Goal: Use online tool/utility: Utilize a website feature to perform a specific function

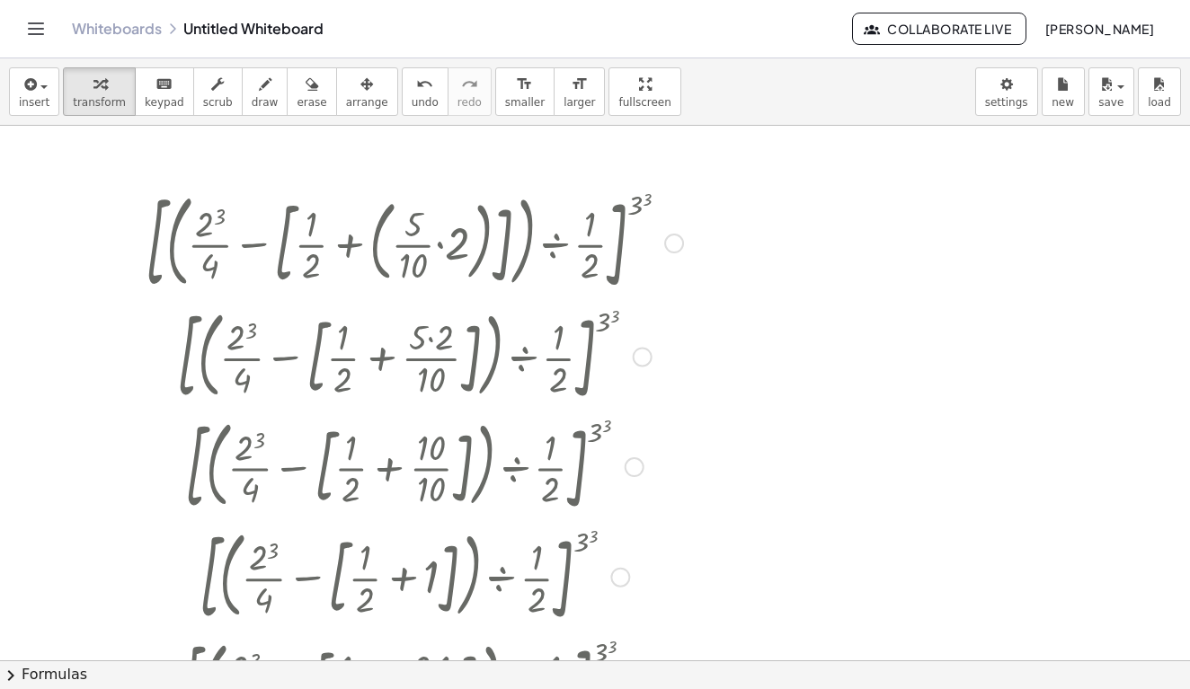
scroll to position [1452, 0]
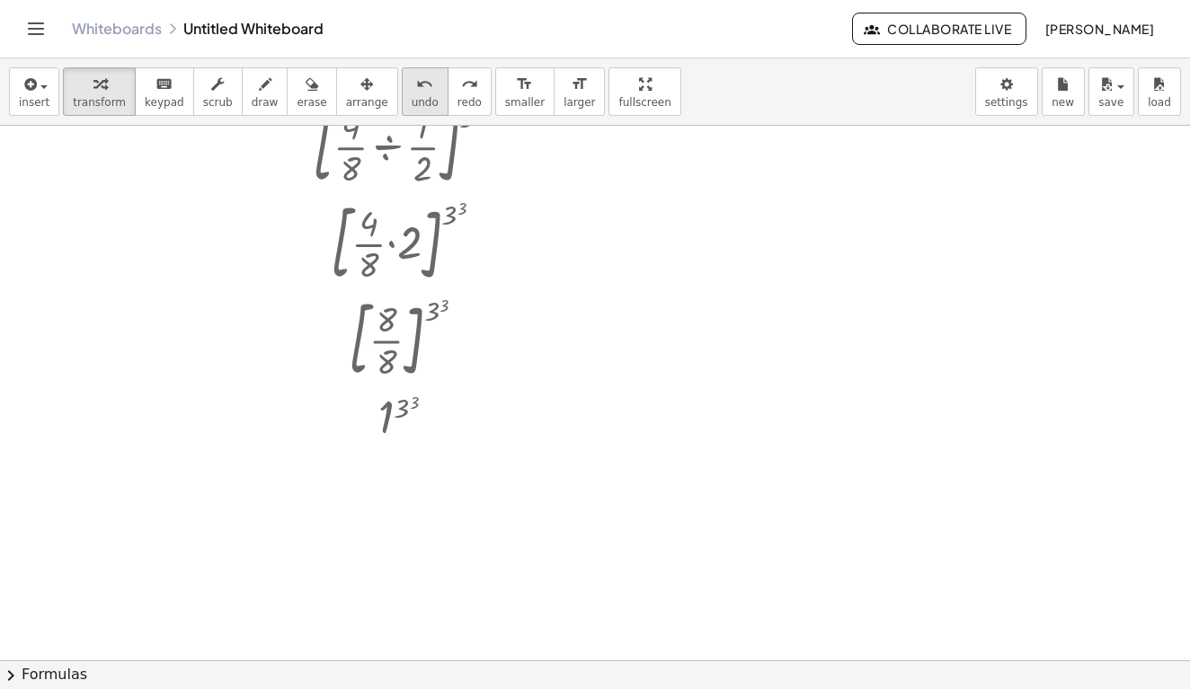
click at [412, 97] on span "undo" at bounding box center [425, 102] width 27 height 13
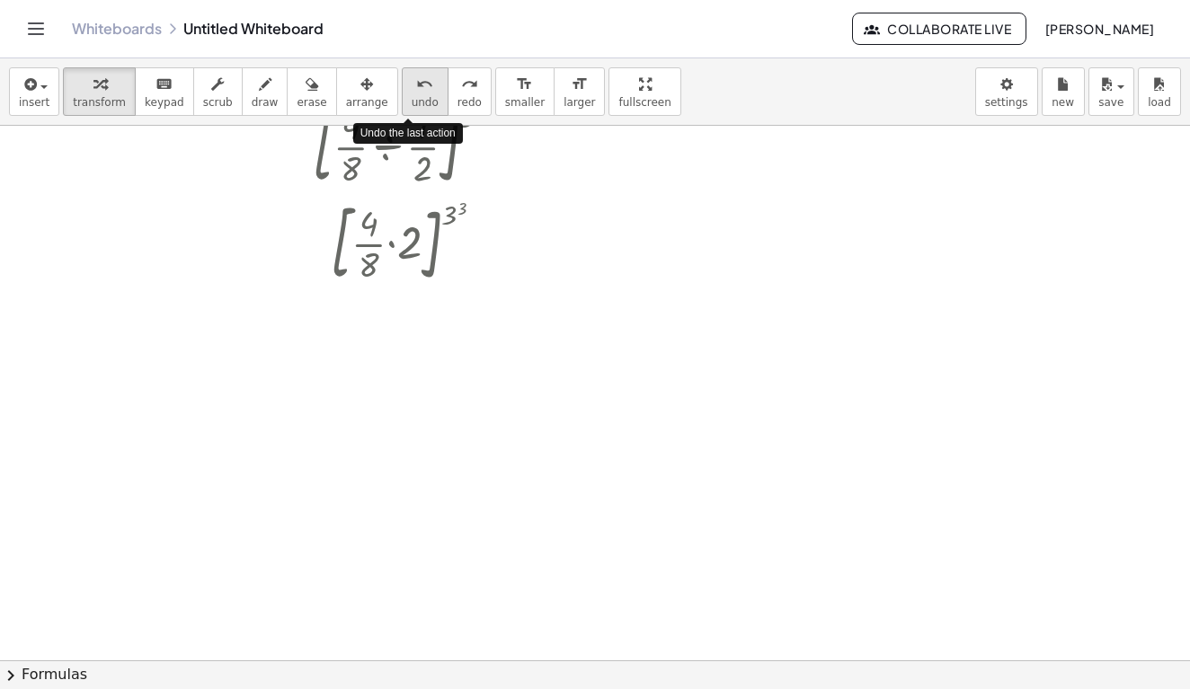
click at [412, 97] on span "undo" at bounding box center [425, 102] width 27 height 13
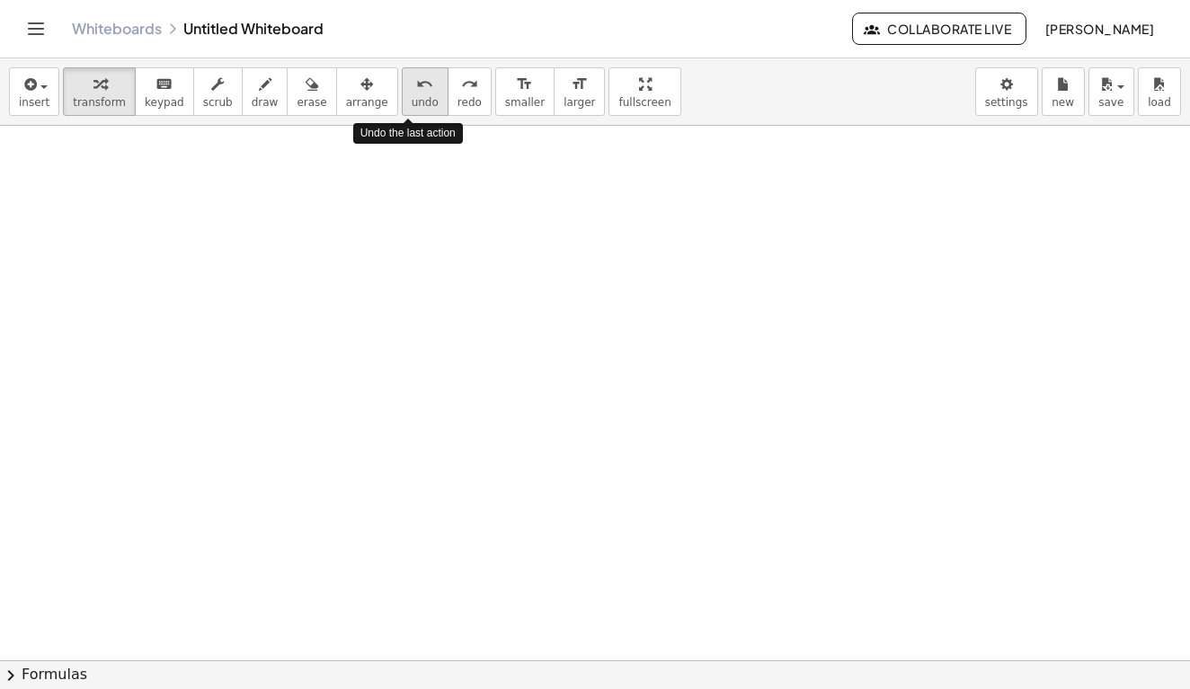
click at [412, 97] on span "undo" at bounding box center [425, 102] width 27 height 13
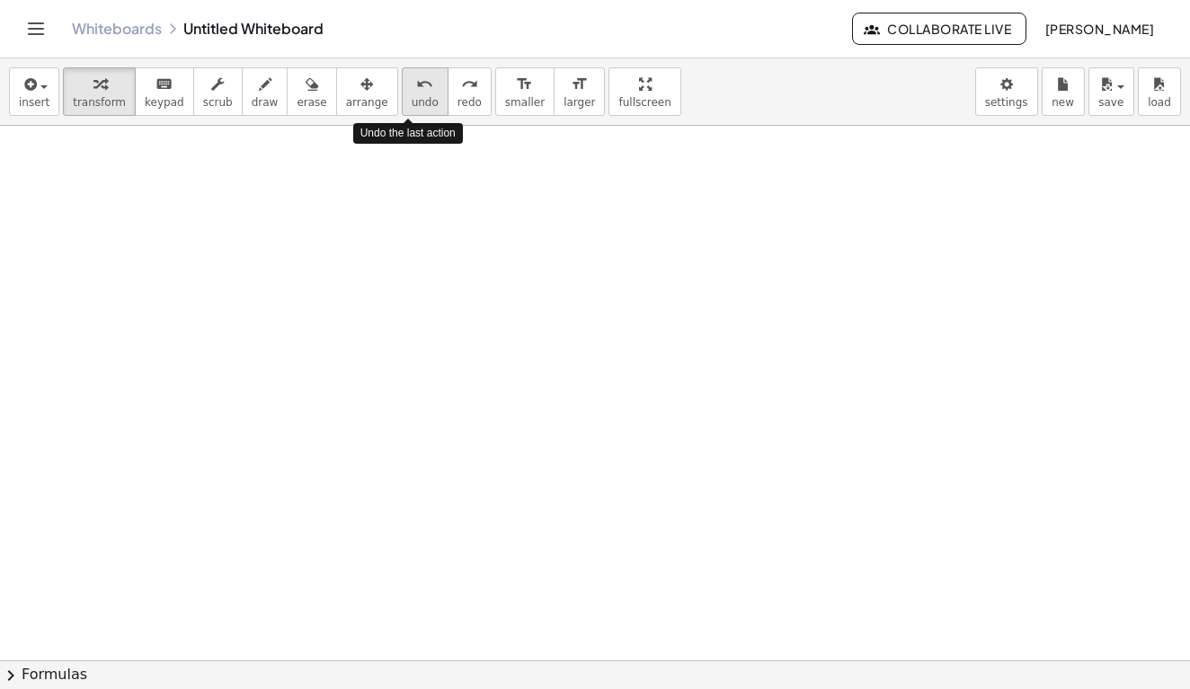
click at [412, 97] on span "undo" at bounding box center [425, 102] width 27 height 13
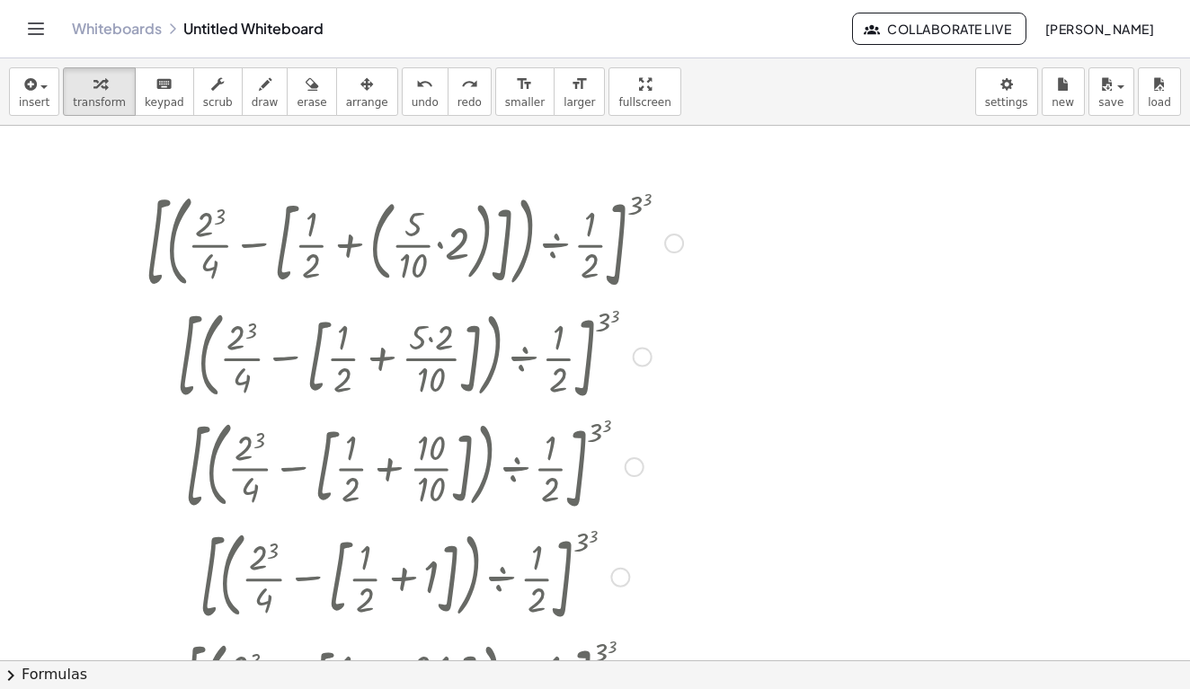
scroll to position [0, 0]
click at [412, 99] on span "undo" at bounding box center [425, 102] width 27 height 13
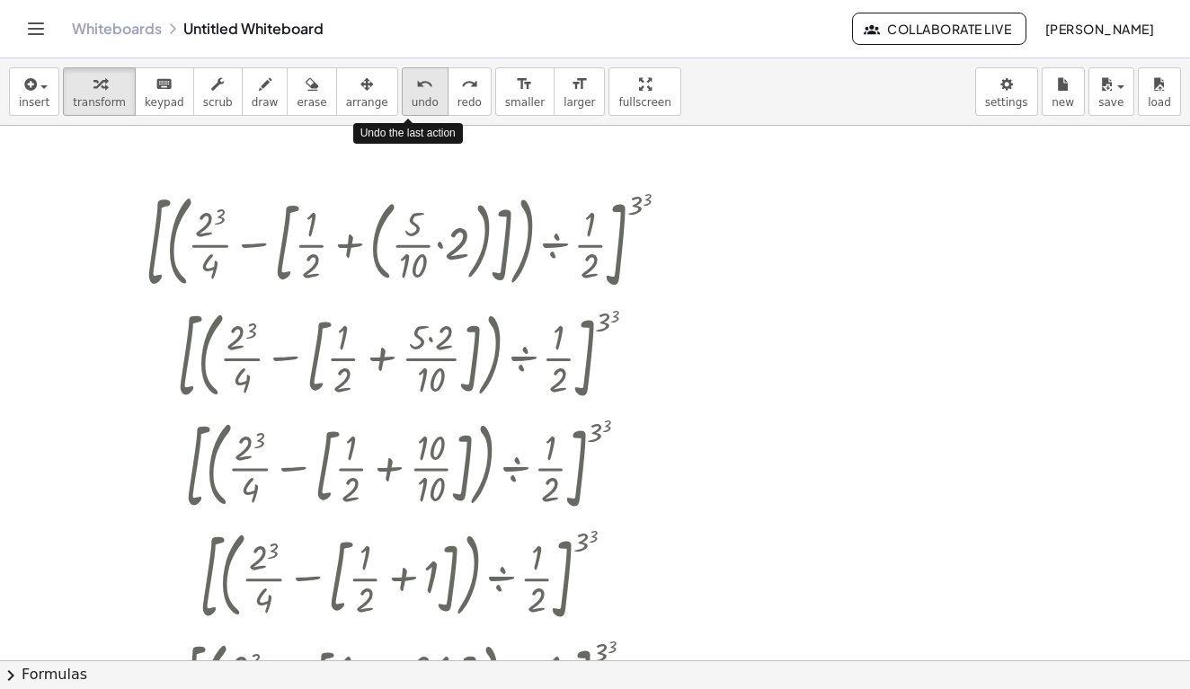
click at [412, 99] on span "undo" at bounding box center [425, 102] width 27 height 13
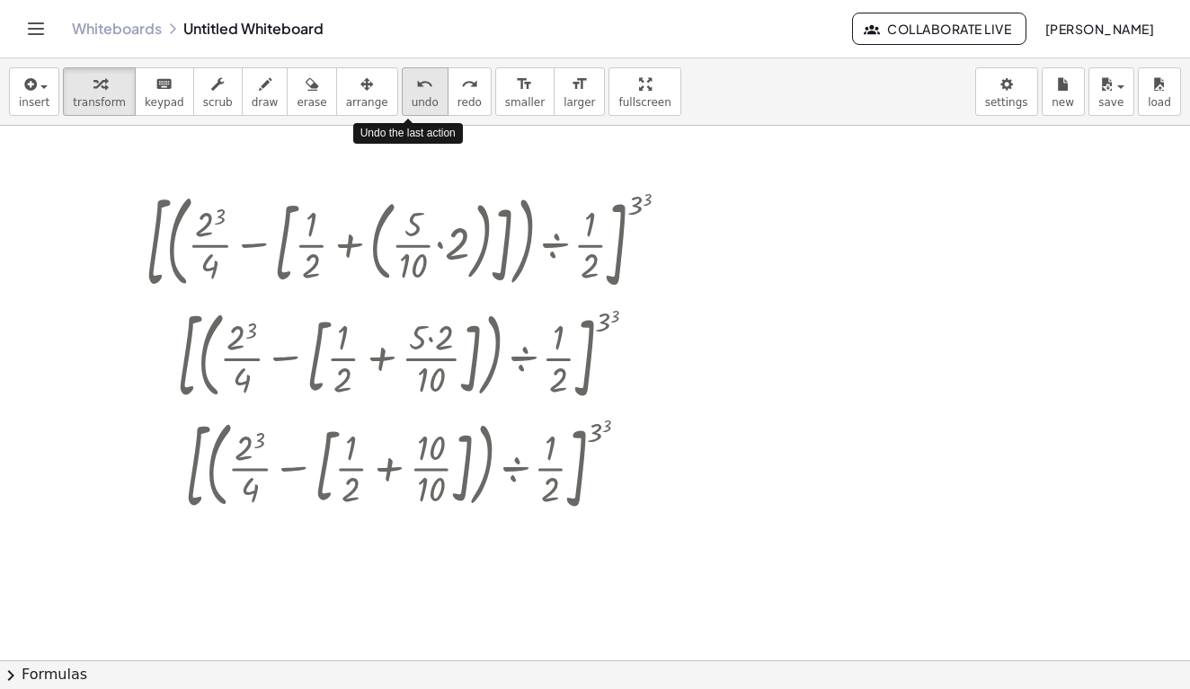
click at [412, 99] on span "undo" at bounding box center [425, 102] width 27 height 13
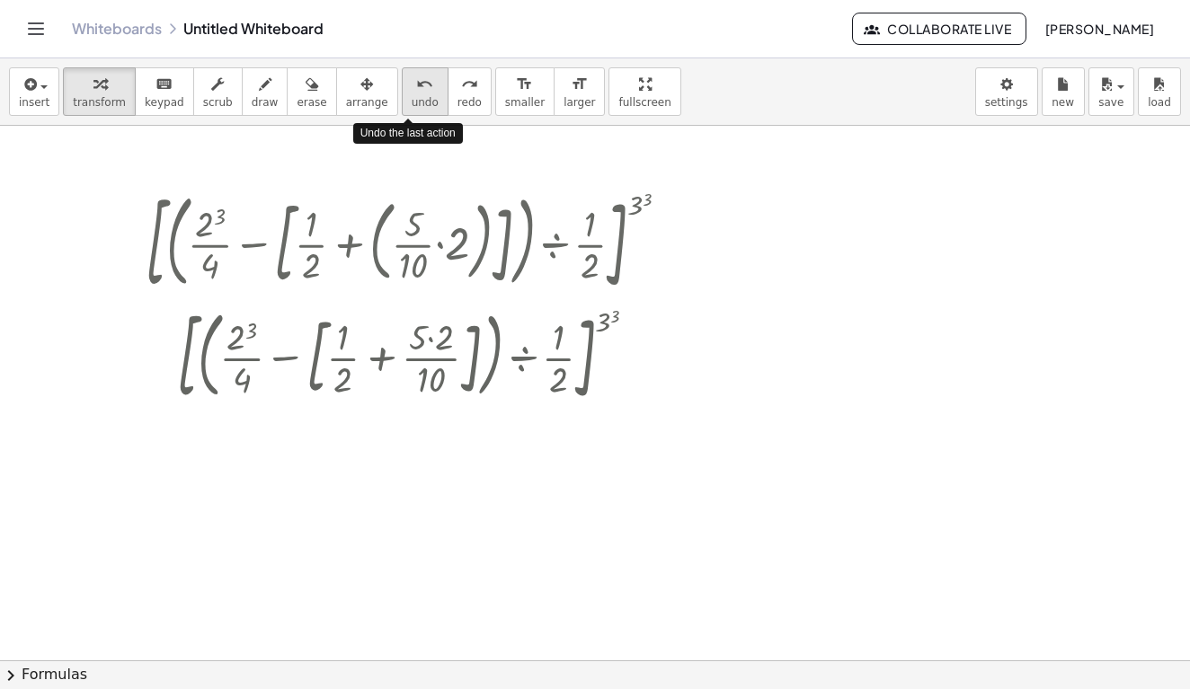
click at [412, 99] on span "undo" at bounding box center [425, 102] width 27 height 13
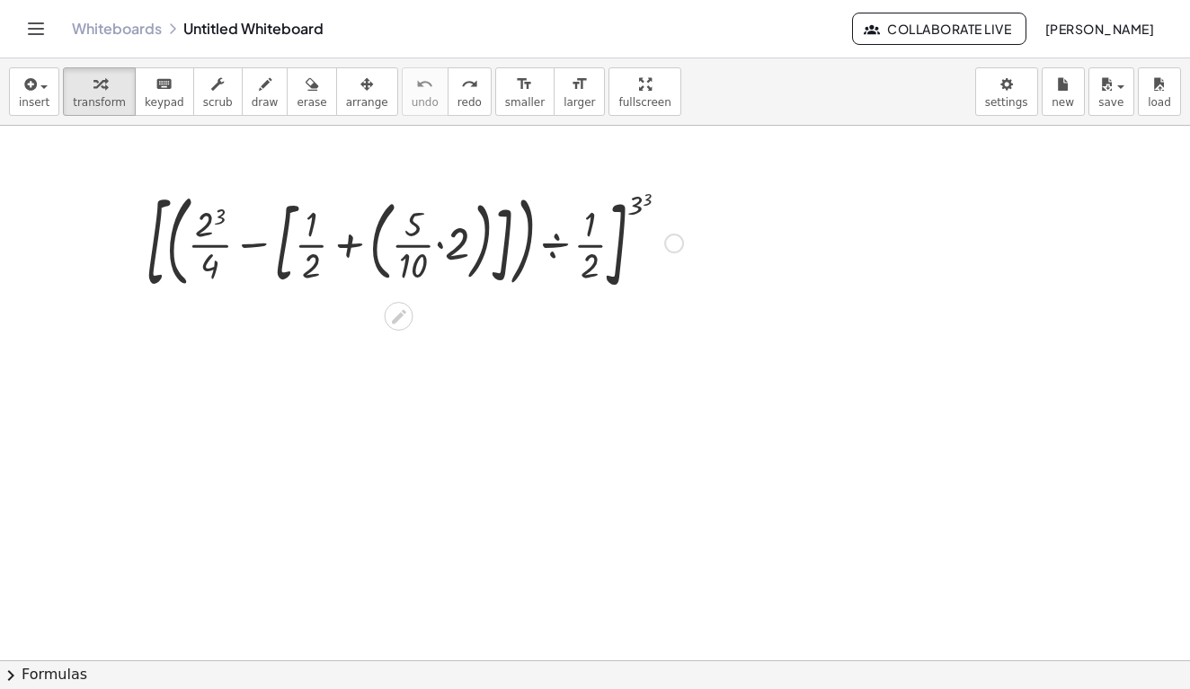
click at [510, 255] on div at bounding box center [414, 241] width 555 height 117
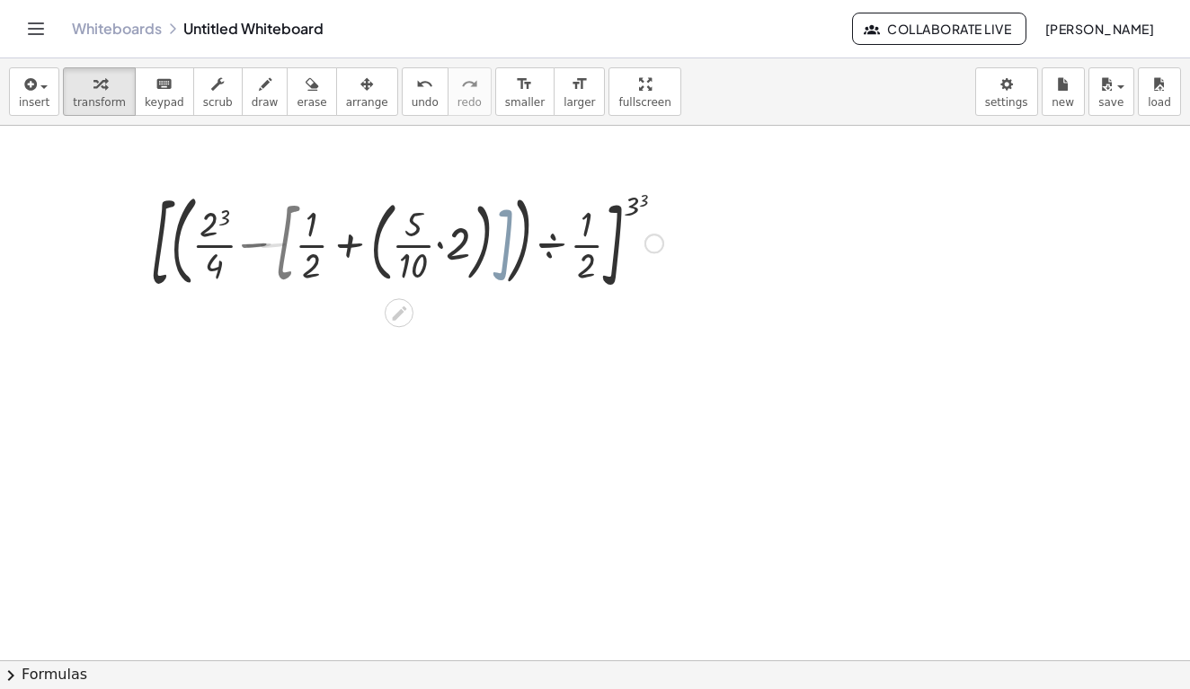
click at [510, 255] on div at bounding box center [414, 242] width 515 height 111
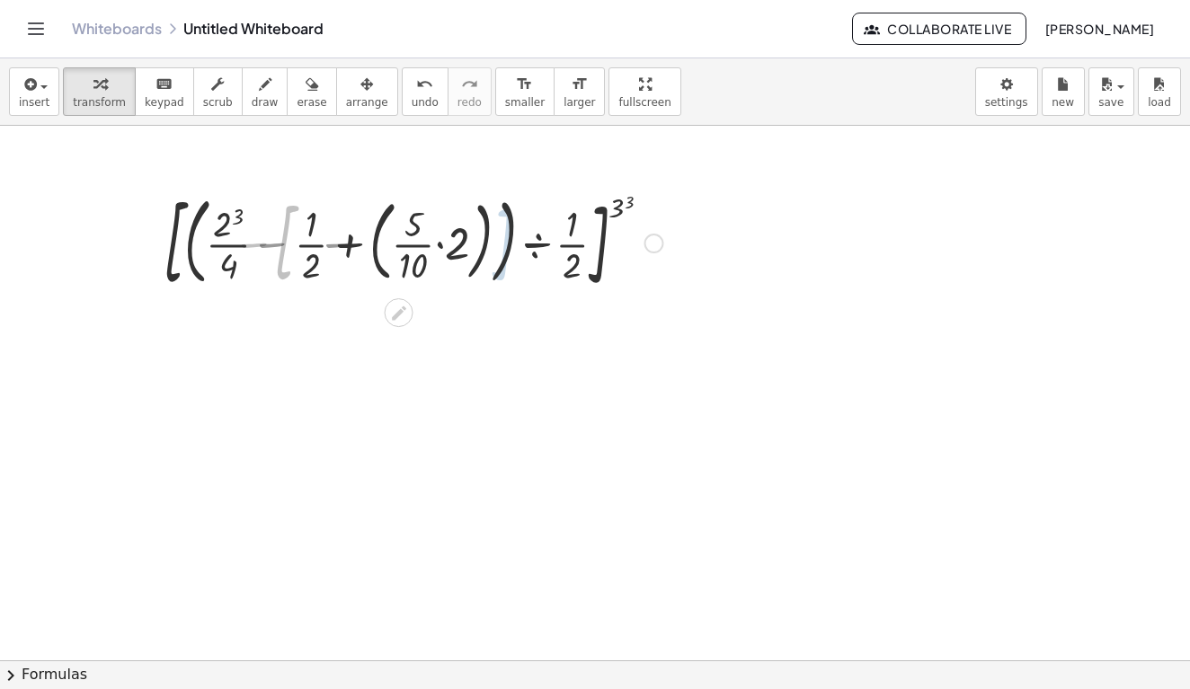
click at [510, 255] on div at bounding box center [414, 242] width 555 height 111
click at [510, 255] on div at bounding box center [414, 241] width 555 height 117
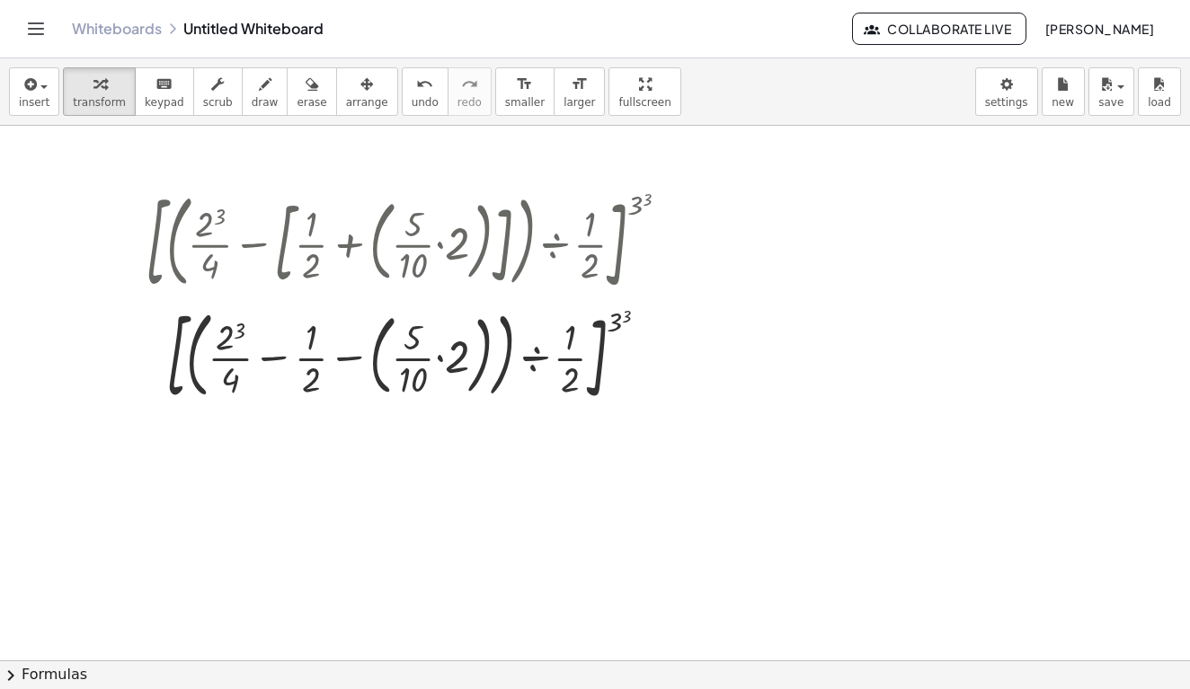
click at [705, 300] on div at bounding box center [595, 660] width 1190 height 1069
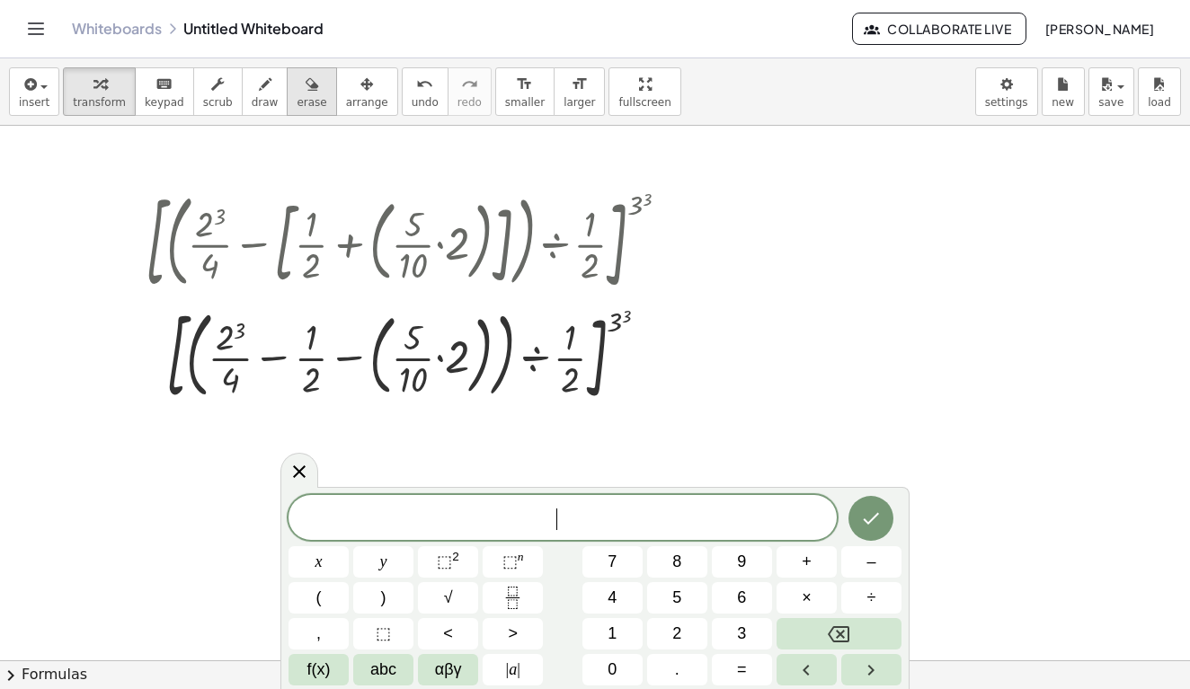
click at [307, 96] on span "erase" at bounding box center [312, 102] width 30 height 13
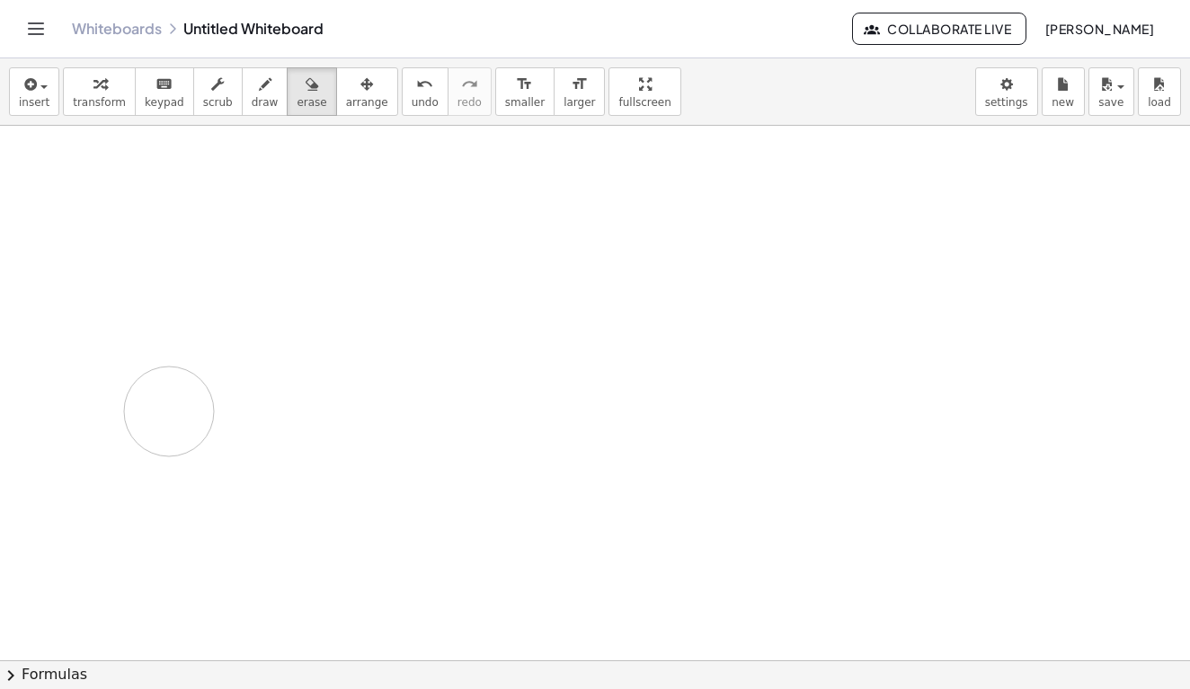
drag, startPoint x: 115, startPoint y: 209, endPoint x: 169, endPoint y: 412, distance: 210.1
click at [169, 412] on div at bounding box center [595, 660] width 1190 height 1069
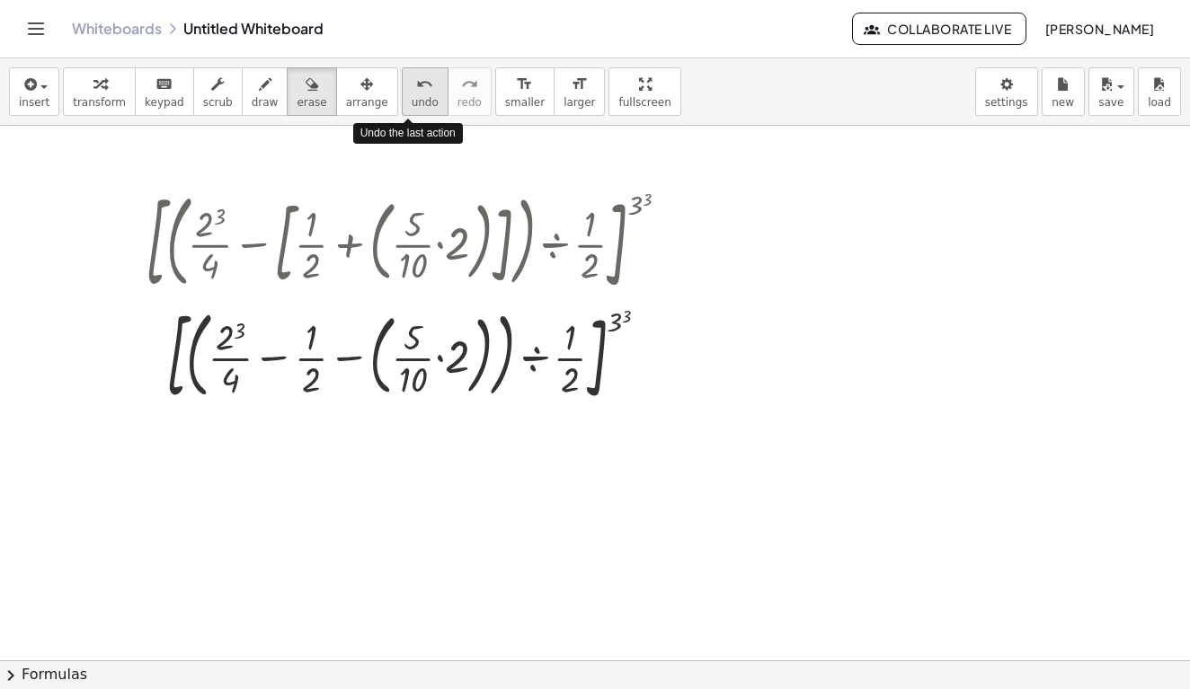
click at [412, 100] on span "undo" at bounding box center [425, 102] width 27 height 13
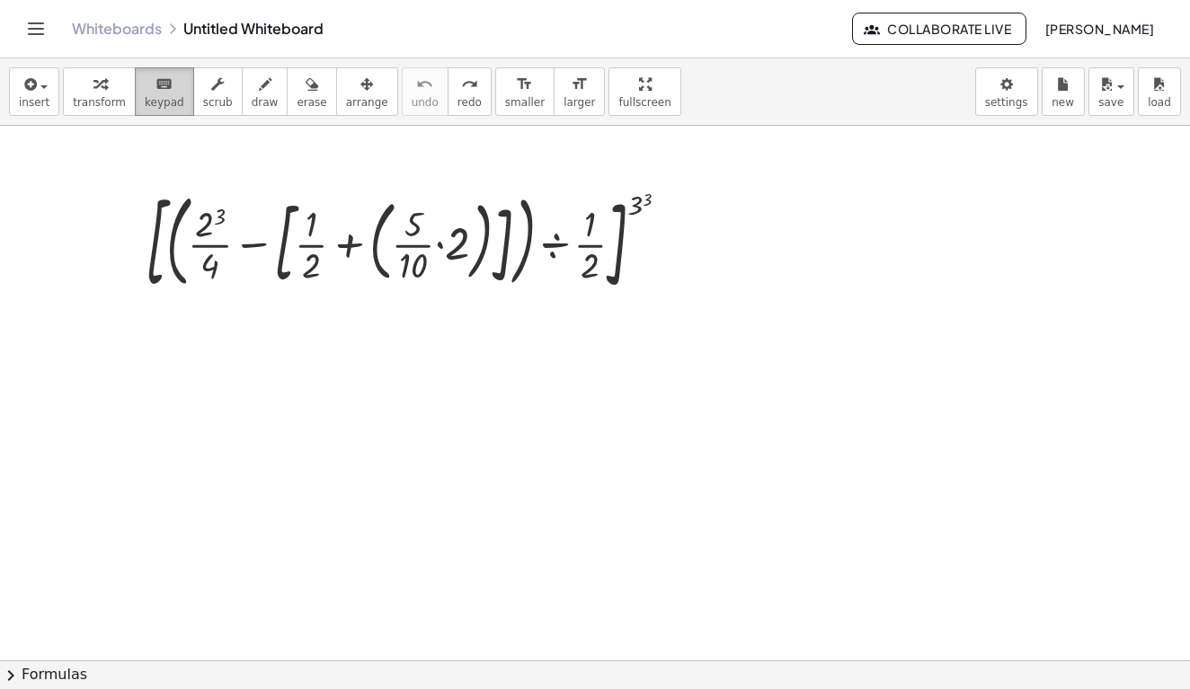
click at [155, 81] on icon "keyboard" at bounding box center [163, 85] width 17 height 22
click at [651, 255] on div at bounding box center [414, 241] width 555 height 117
click at [576, 256] on div at bounding box center [414, 241] width 555 height 117
click at [599, 262] on div at bounding box center [590, 266] width 19 height 40
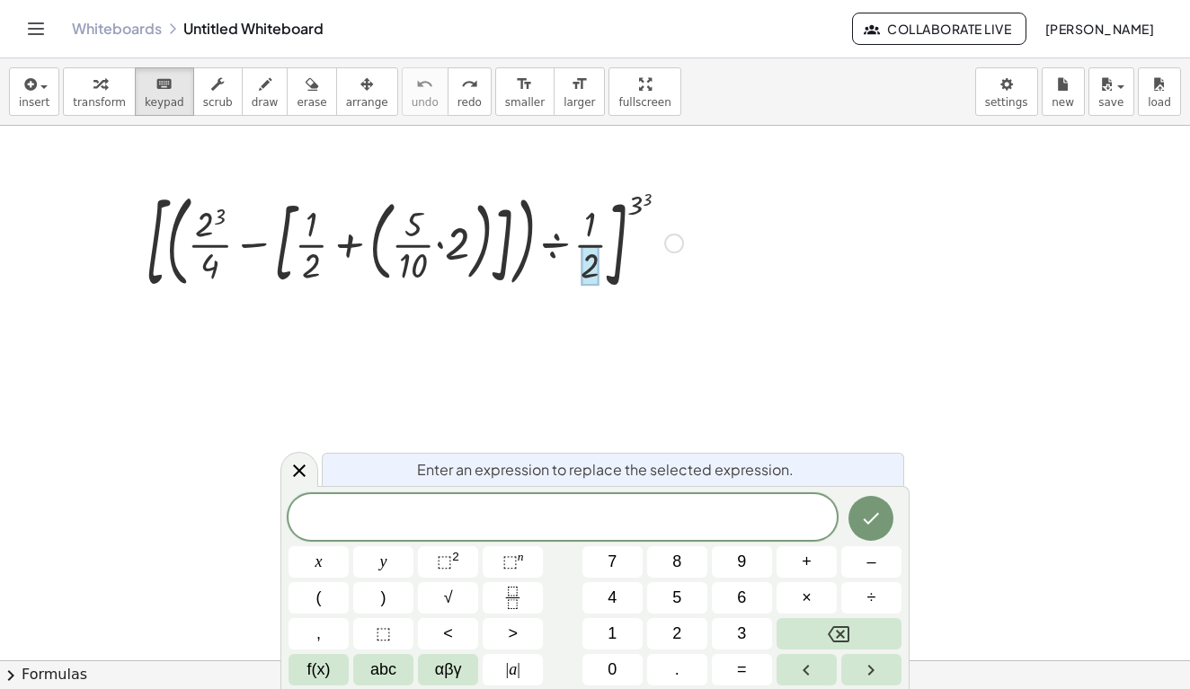
click at [27, 37] on icon "Toggle navigation" at bounding box center [36, 29] width 22 height 22
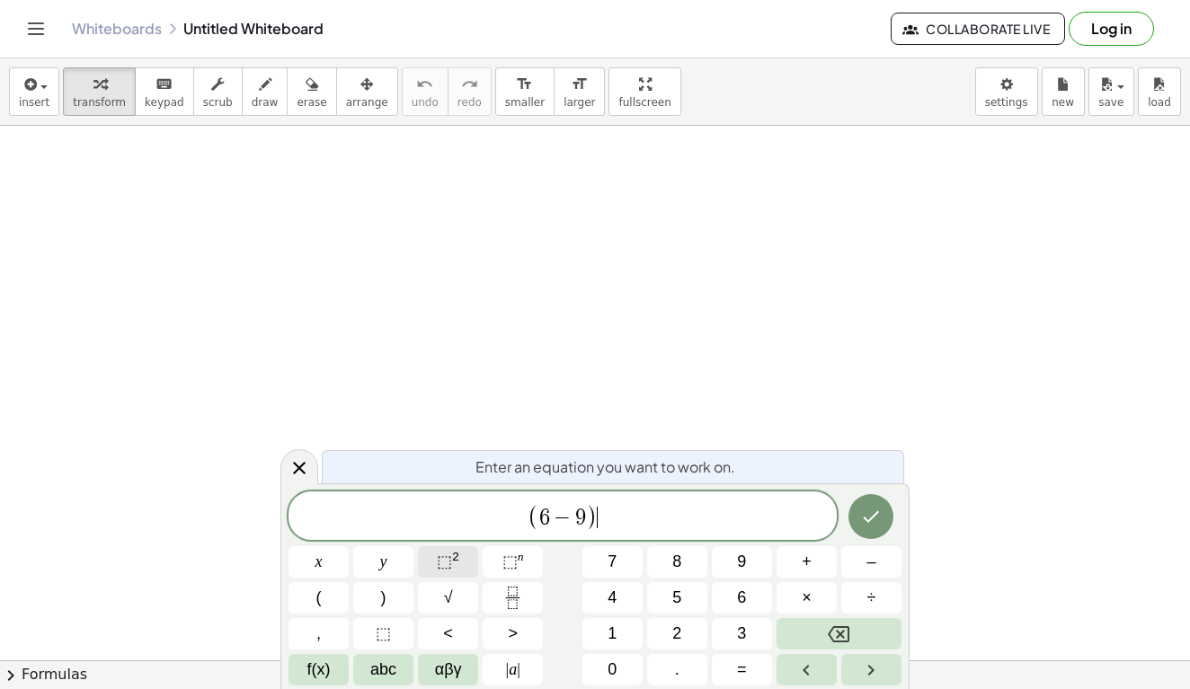
click at [452, 563] on sup "2" at bounding box center [455, 556] width 7 height 13
click at [448, 561] on span "⬚" at bounding box center [444, 562] width 15 height 18
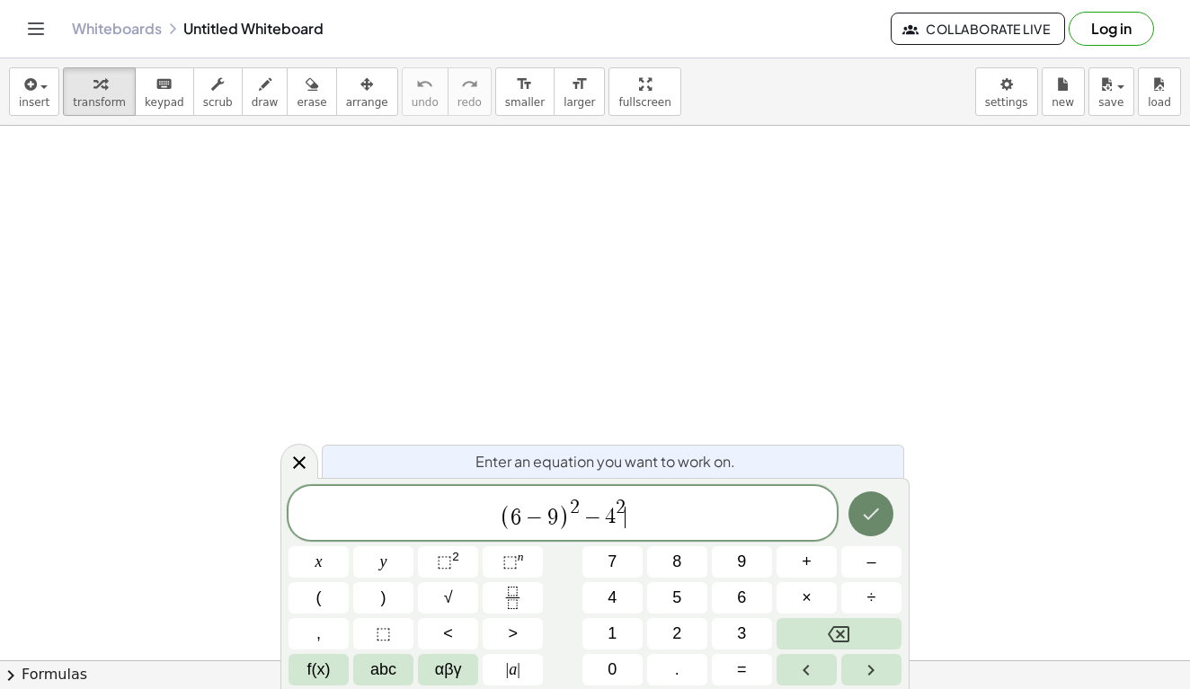
click at [878, 511] on icon "Done" at bounding box center [871, 514] width 22 height 22
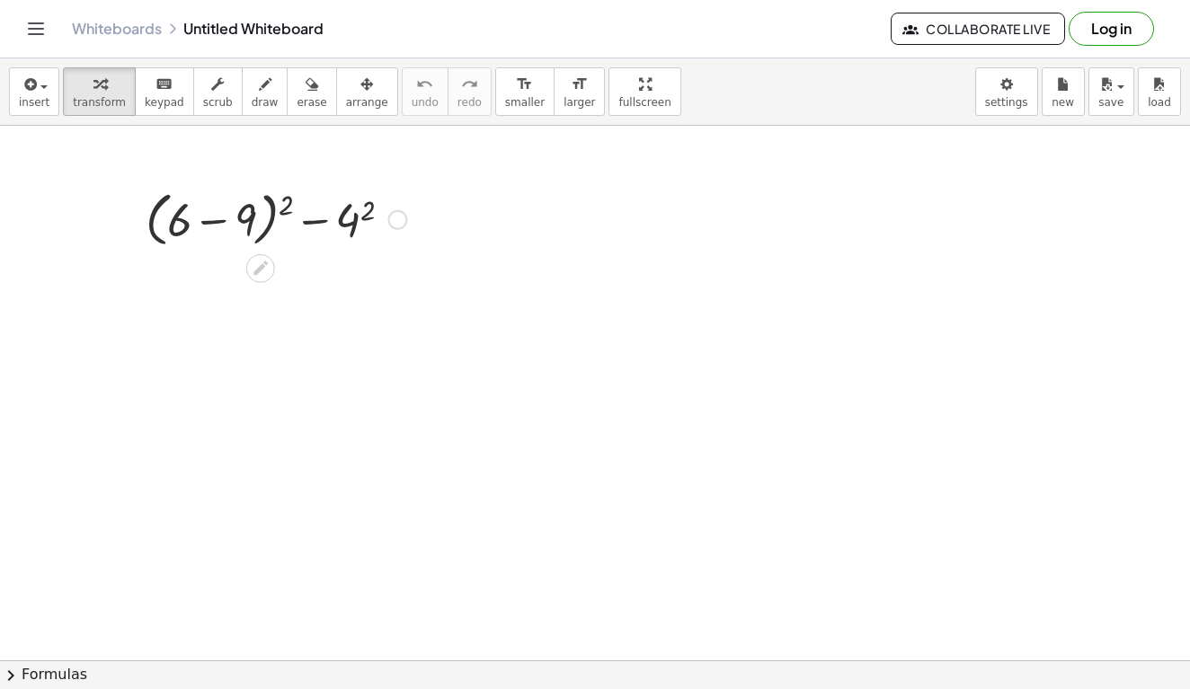
click at [224, 223] on div at bounding box center [276, 218] width 279 height 68
click at [221, 289] on div at bounding box center [276, 286] width 279 height 66
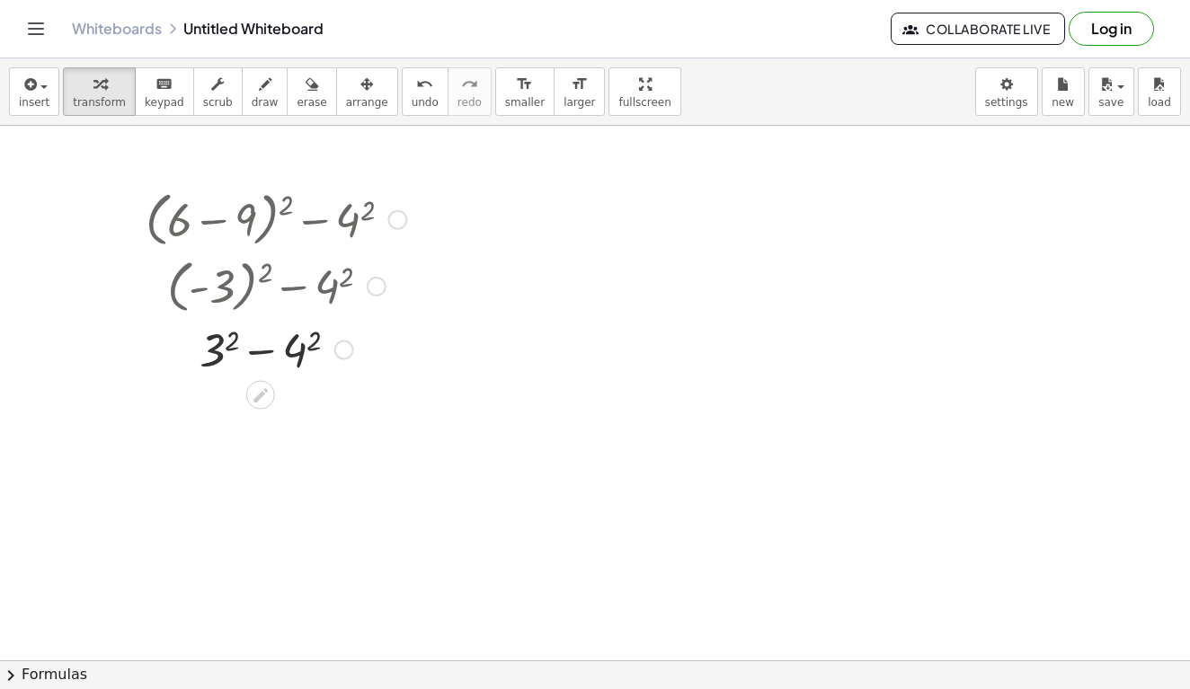
click at [305, 351] on div at bounding box center [276, 348] width 279 height 61
click at [216, 406] on div at bounding box center [276, 409] width 279 height 61
click at [248, 417] on div at bounding box center [276, 409] width 279 height 61
